Goal: Task Accomplishment & Management: Use online tool/utility

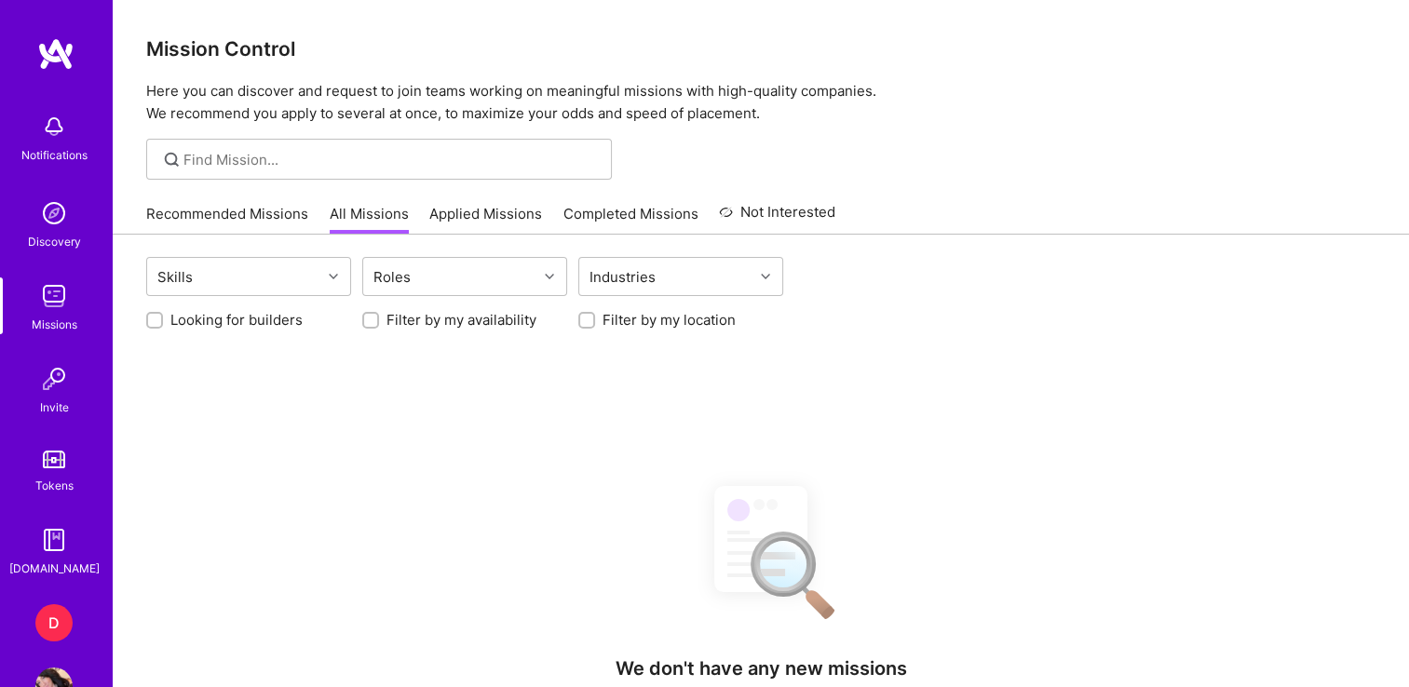
click at [52, 627] on div "D" at bounding box center [53, 622] width 37 height 37
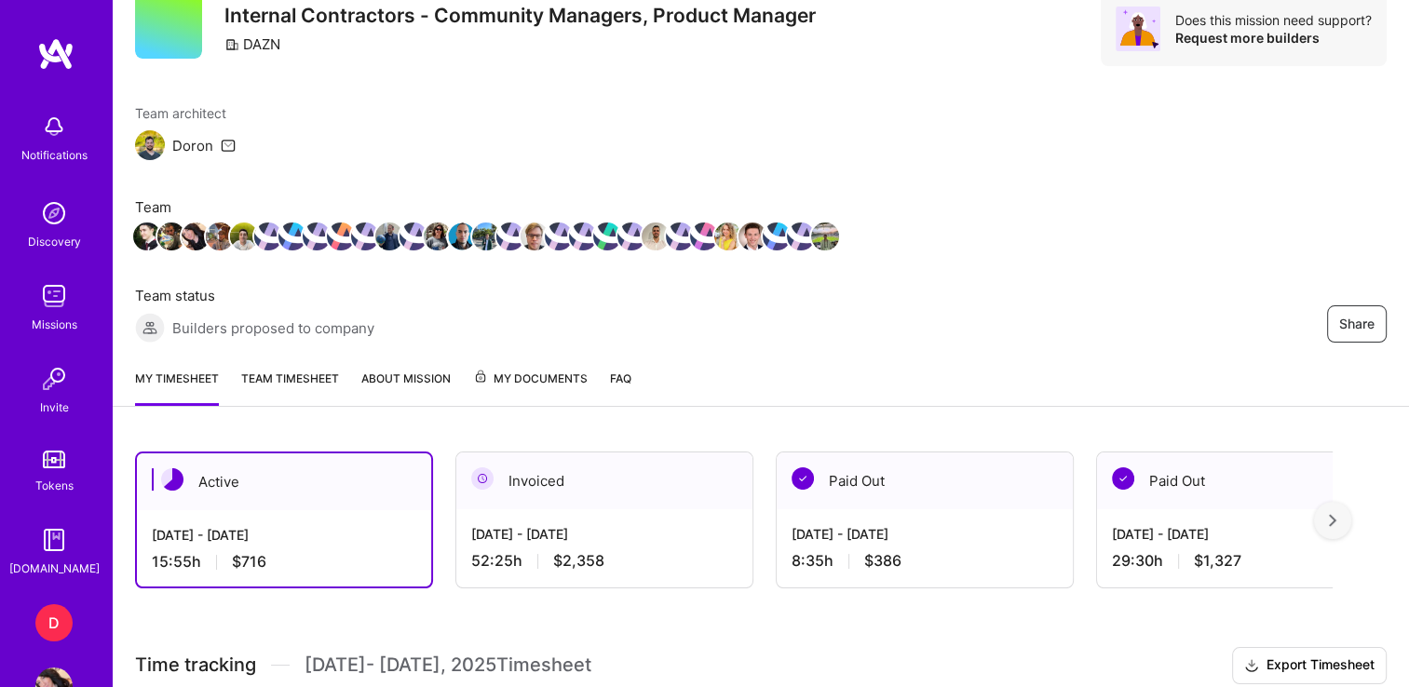
scroll to position [375, 0]
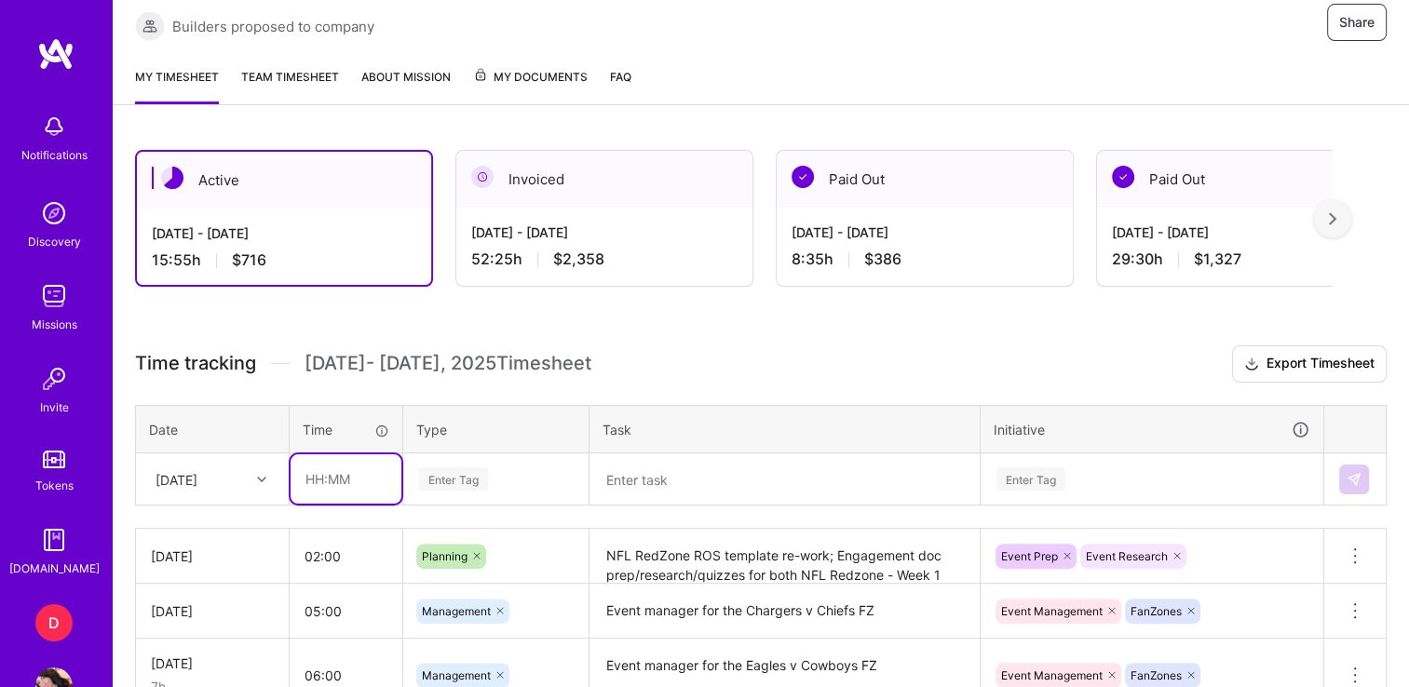
click at [309, 475] on input "text" at bounding box center [345, 478] width 111 height 49
type input "07:45"
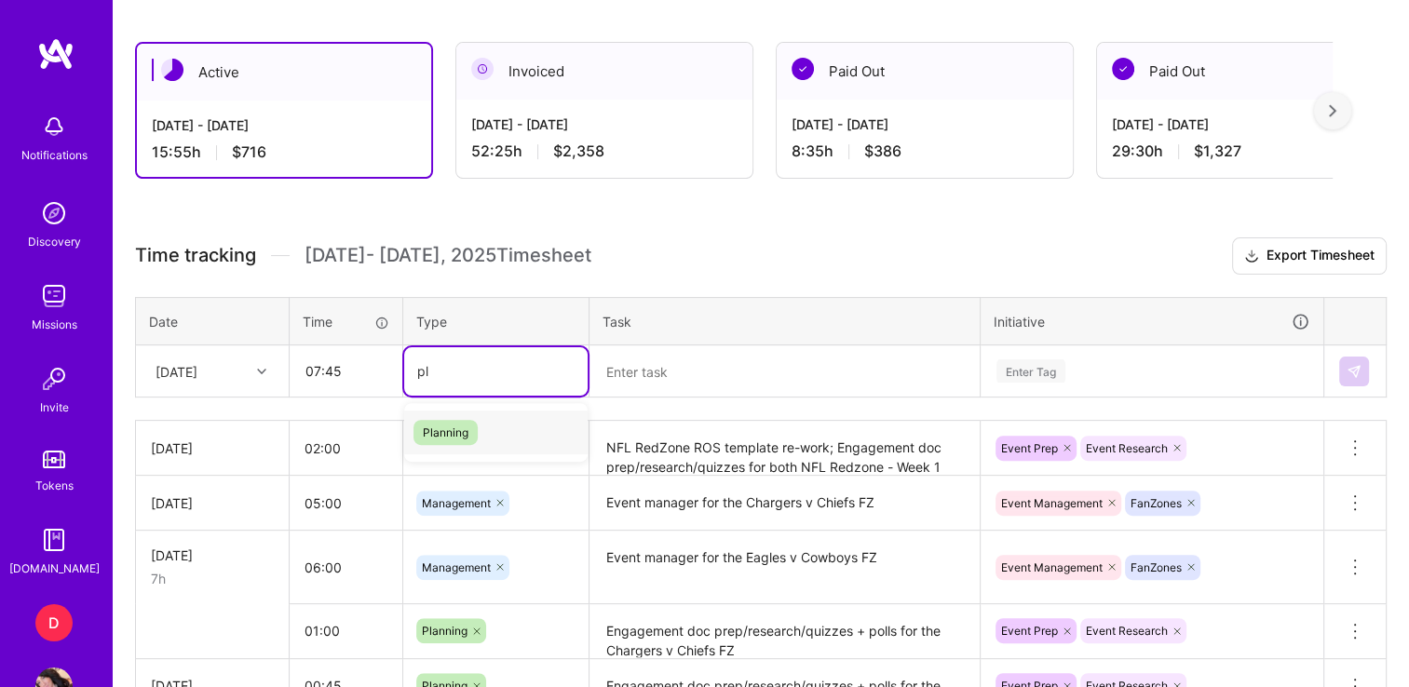
type input "p"
type input "mana"
click at [447, 428] on span "Management" at bounding box center [457, 432] width 88 height 25
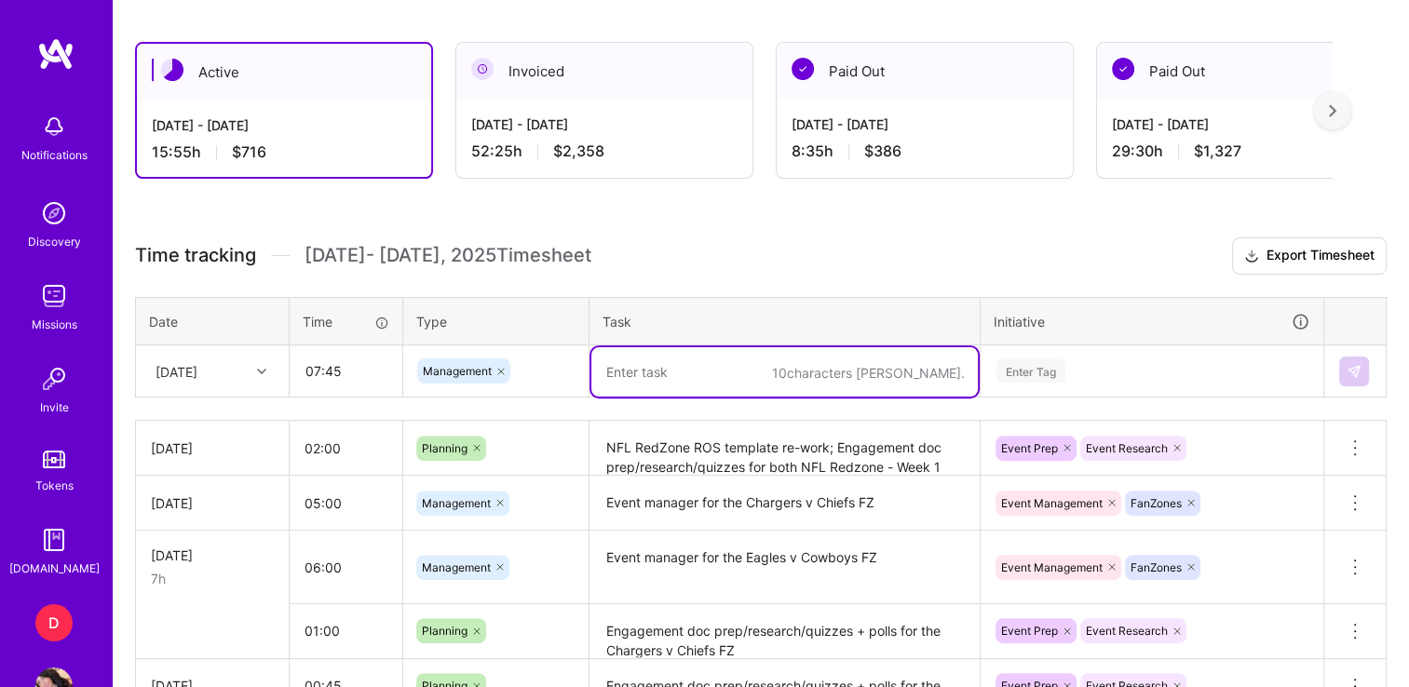
click at [648, 373] on textarea at bounding box center [784, 371] width 386 height 49
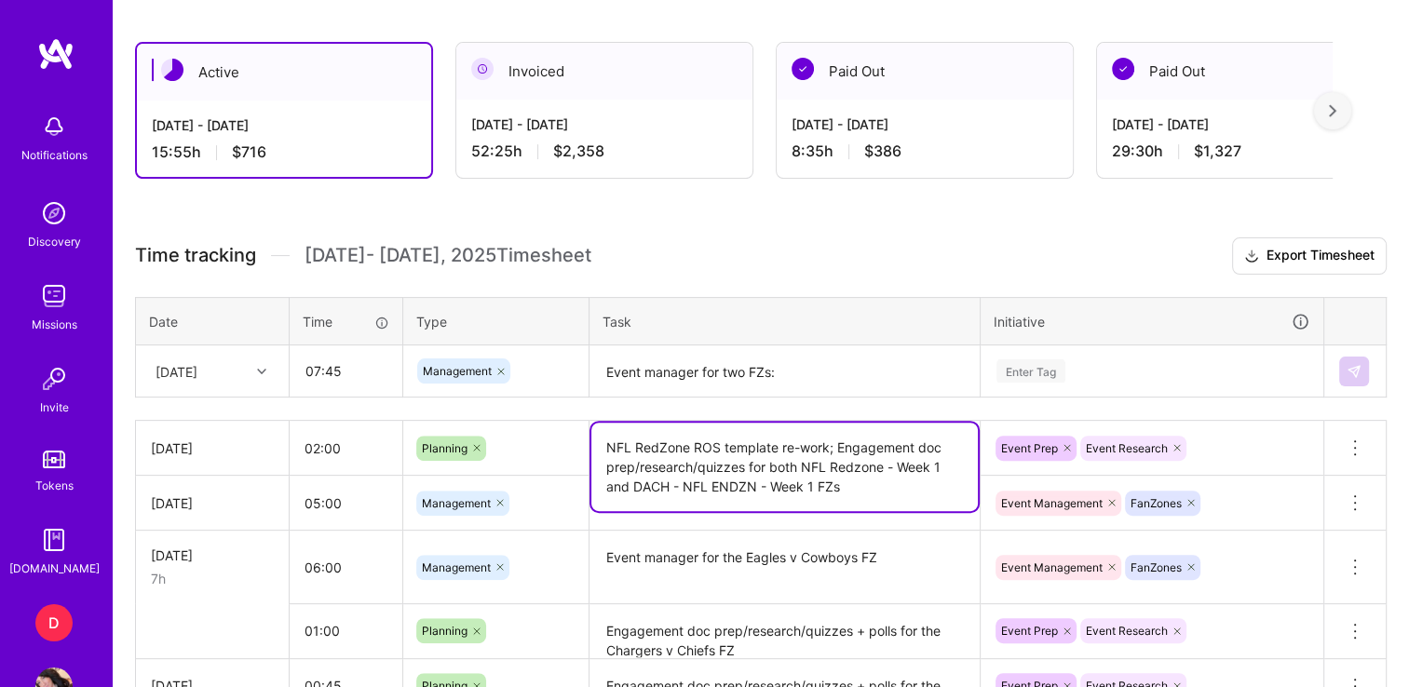
drag, startPoint x: 801, startPoint y: 462, endPoint x: 880, endPoint y: 490, distance: 83.9
click at [880, 490] on textarea "NFL RedZone ROS template re-work; Engagement doc prep/research/quizzes for both…" at bounding box center [784, 467] width 386 height 88
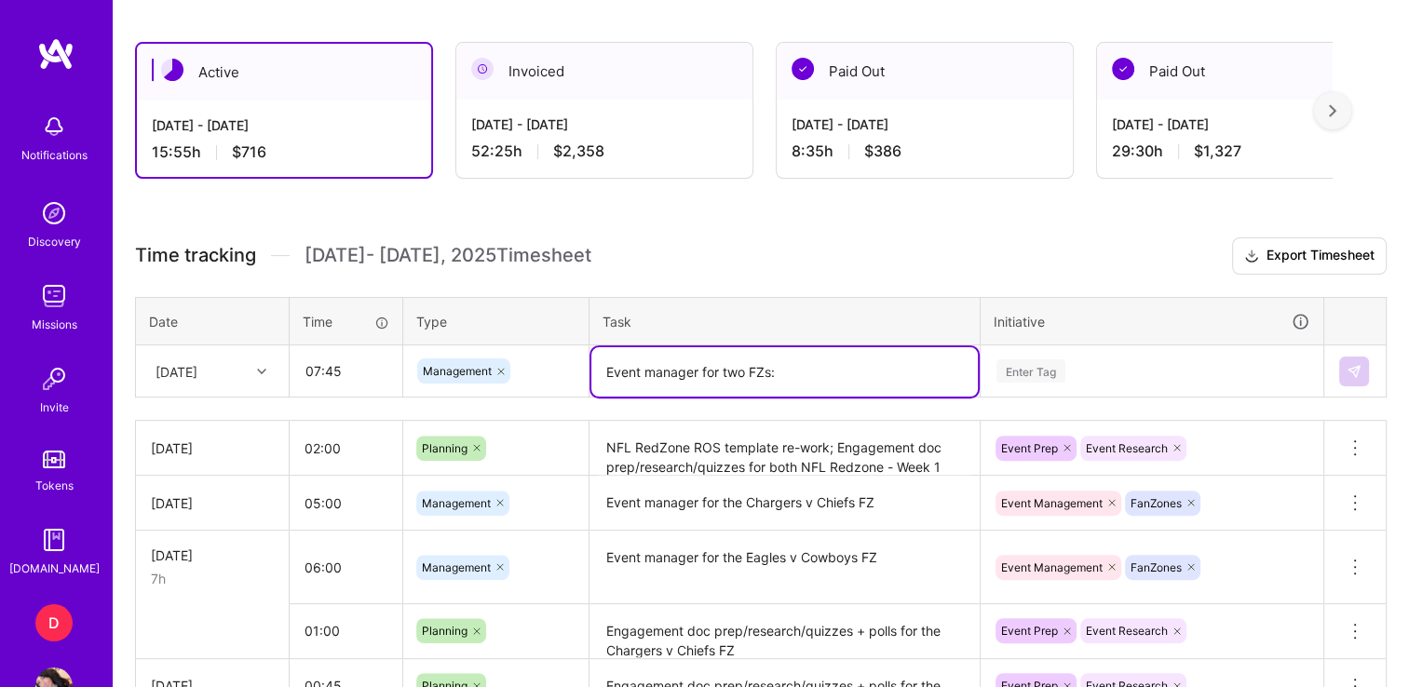
drag, startPoint x: 823, startPoint y: 366, endPoint x: 723, endPoint y: 361, distance: 99.7
click at [723, 361] on textarea "Event manager for two FZs:" at bounding box center [784, 371] width 386 height 49
paste textarea "NFL Redzone - Week 1 and DACH - NFL ENDZN - Week 1 FZs"
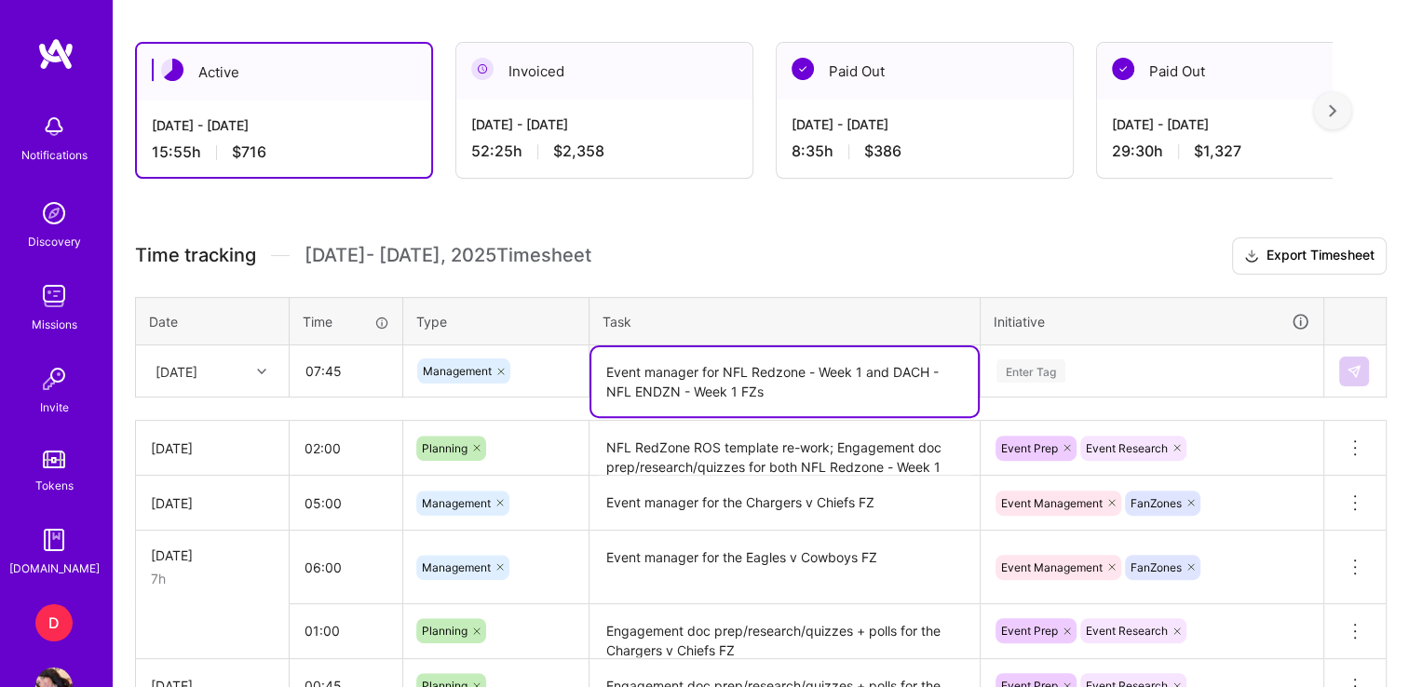
click at [720, 364] on textarea "Event manager for NFL Redzone - Week 1 and DACH - NFL ENDZN - Week 1 FZs" at bounding box center [784, 381] width 386 height 69
click at [851, 401] on textarea "Event manager for both NFL Redzone - Week 1 and DACH - NFL ENDZN - Week 1 FZs" at bounding box center [784, 381] width 386 height 69
type textarea "Event manager for both NFL Redzone - Week 1 and DACH - NFL ENDZN - Week 1 FZs"
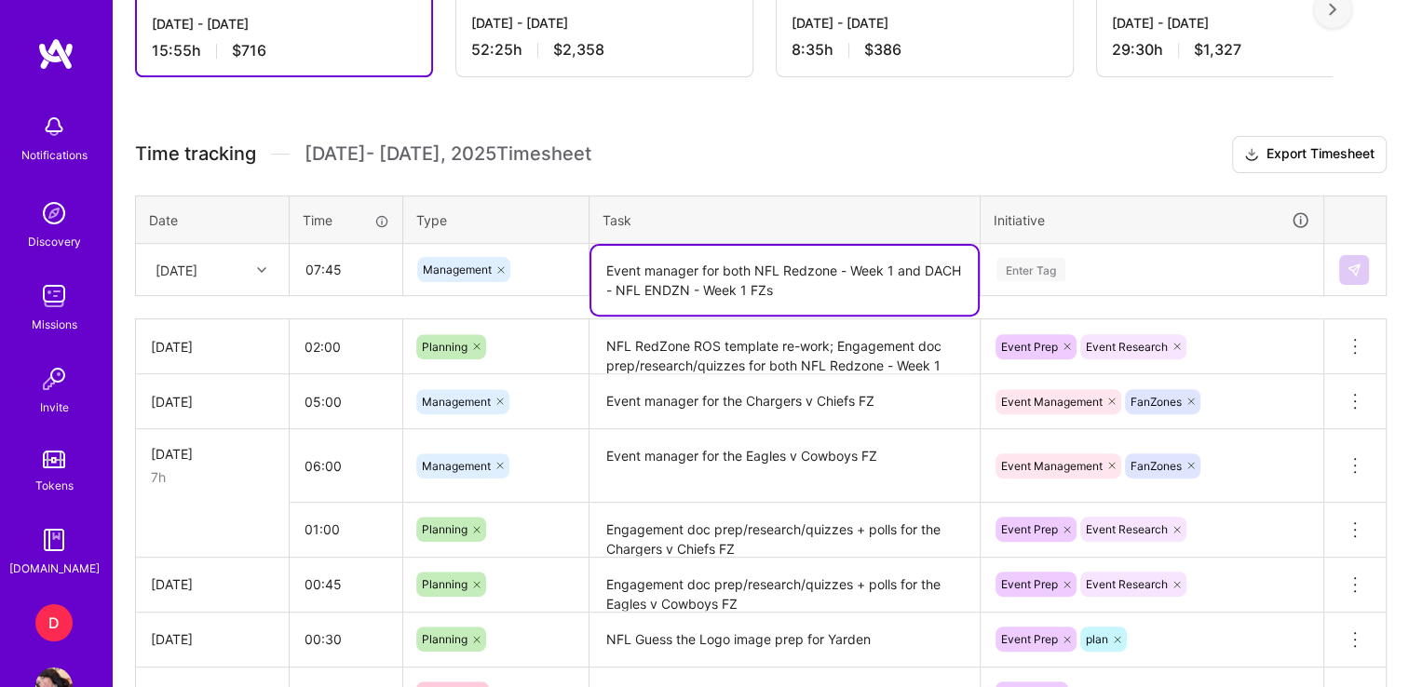
click at [1072, 294] on div "Enter Tag" at bounding box center [1151, 270] width 341 height 48
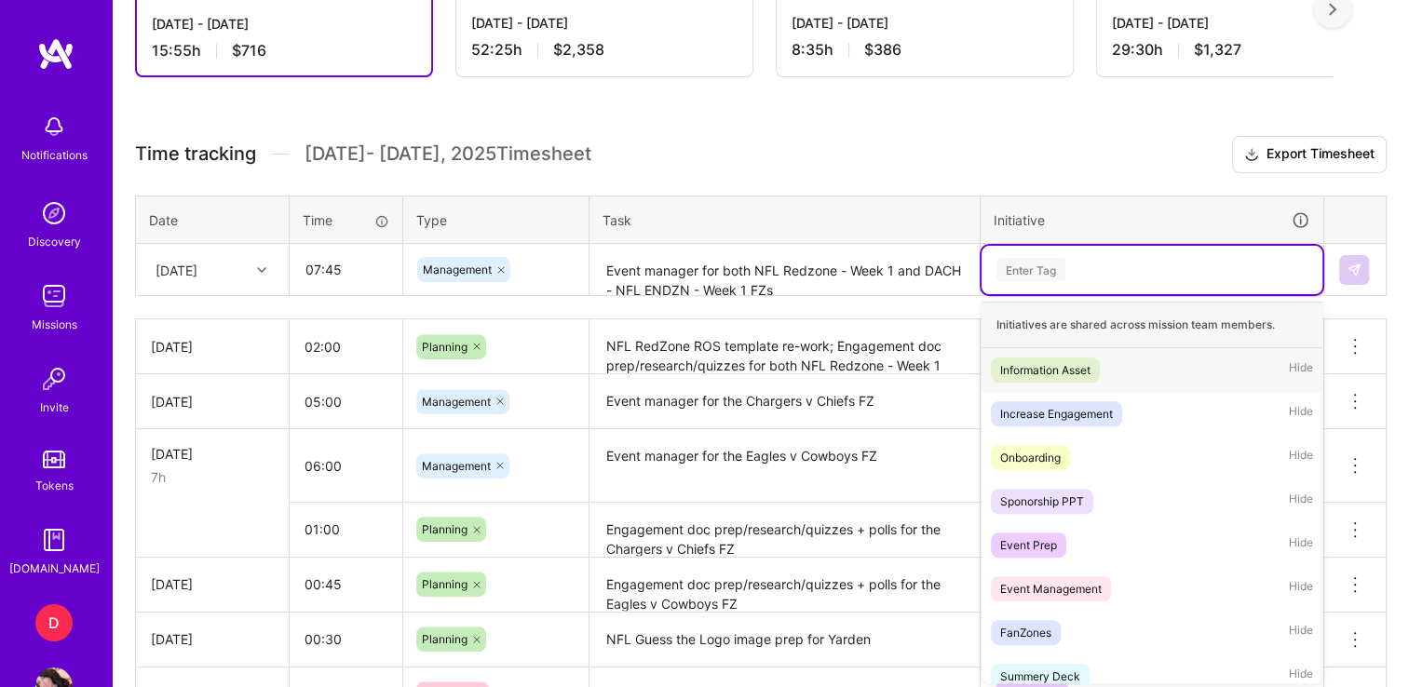
scroll to position [585, 0]
click at [1035, 590] on div "Event Management" at bounding box center [1050, 589] width 101 height 20
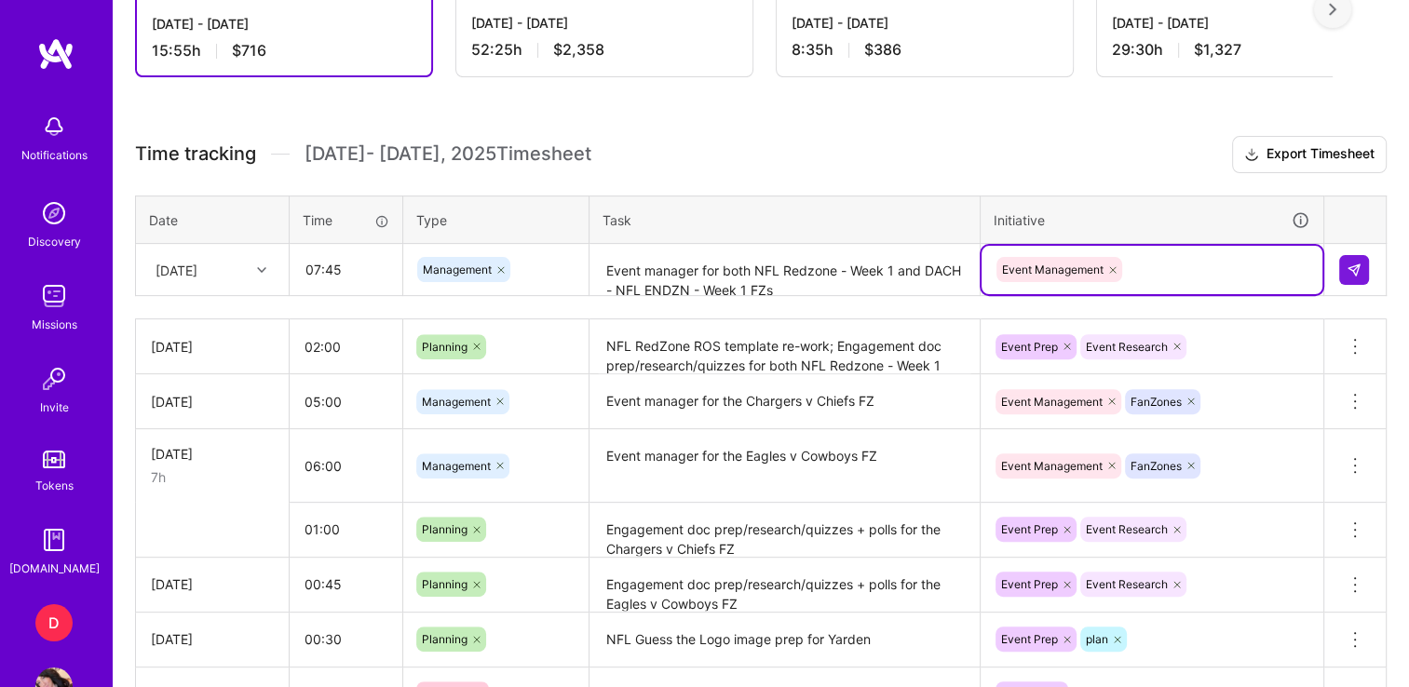
click at [1160, 276] on div "Event Management" at bounding box center [1151, 269] width 315 height 29
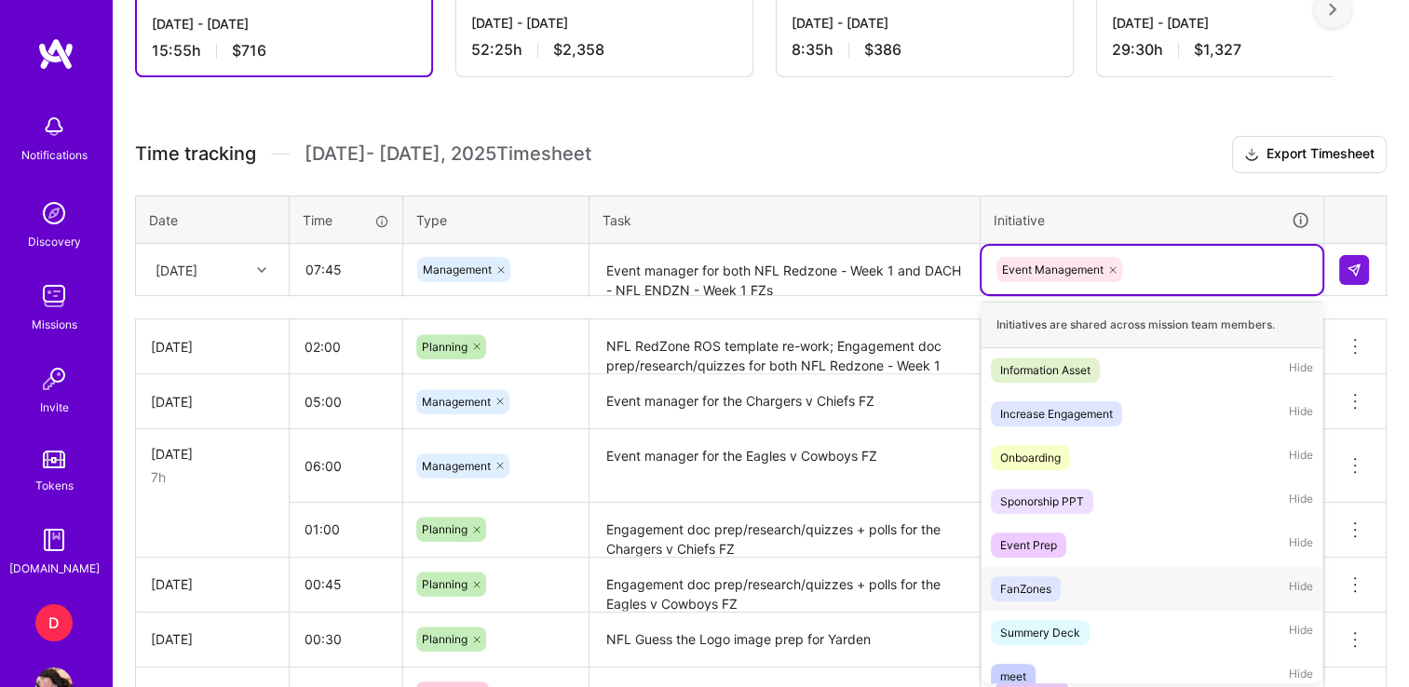
click at [1032, 582] on div "FanZones" at bounding box center [1025, 589] width 51 height 20
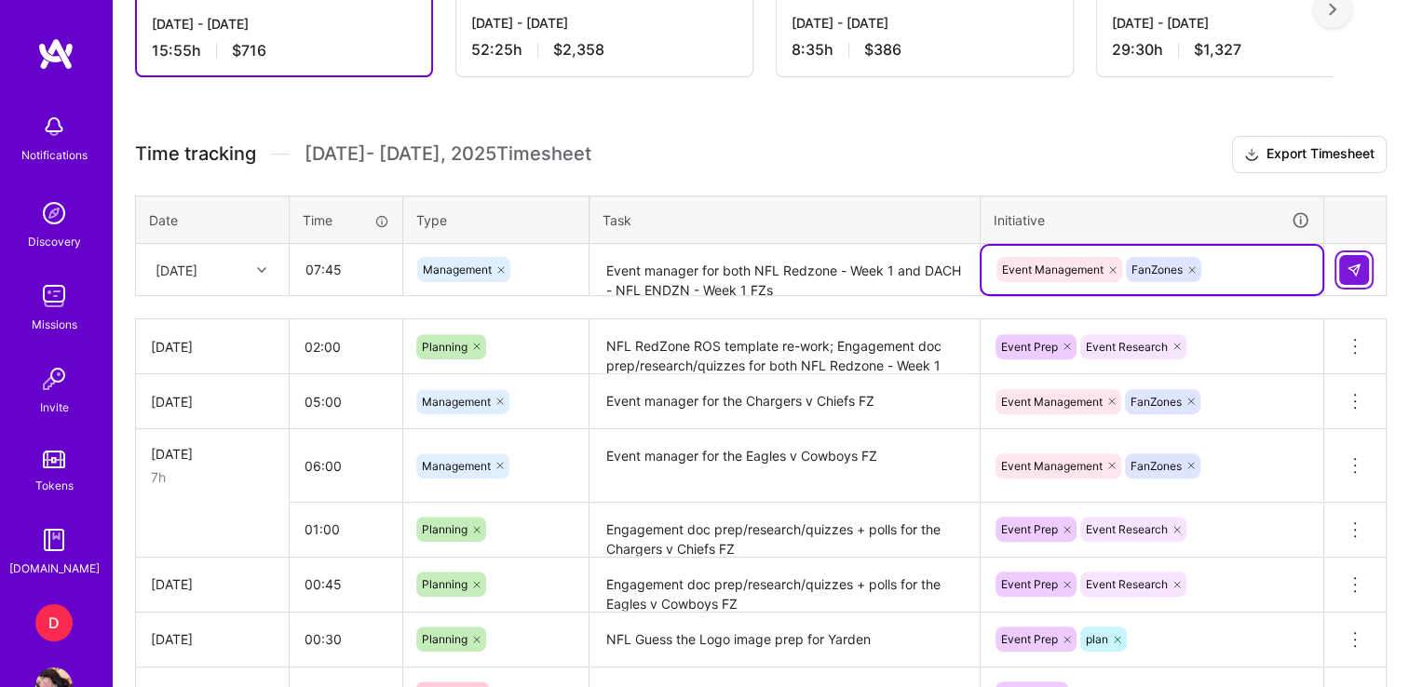
click at [1350, 263] on img at bounding box center [1353, 270] width 15 height 15
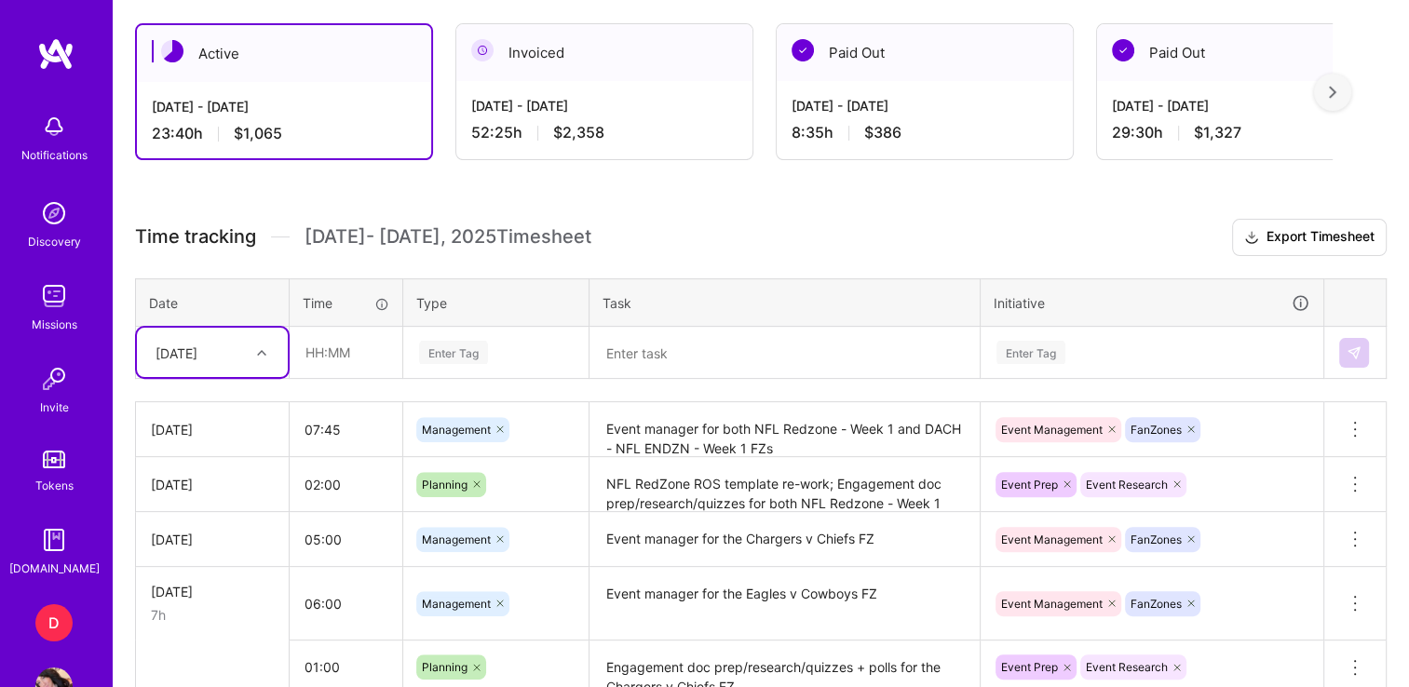
scroll to position [503, 0]
